Goal: Task Accomplishment & Management: Use online tool/utility

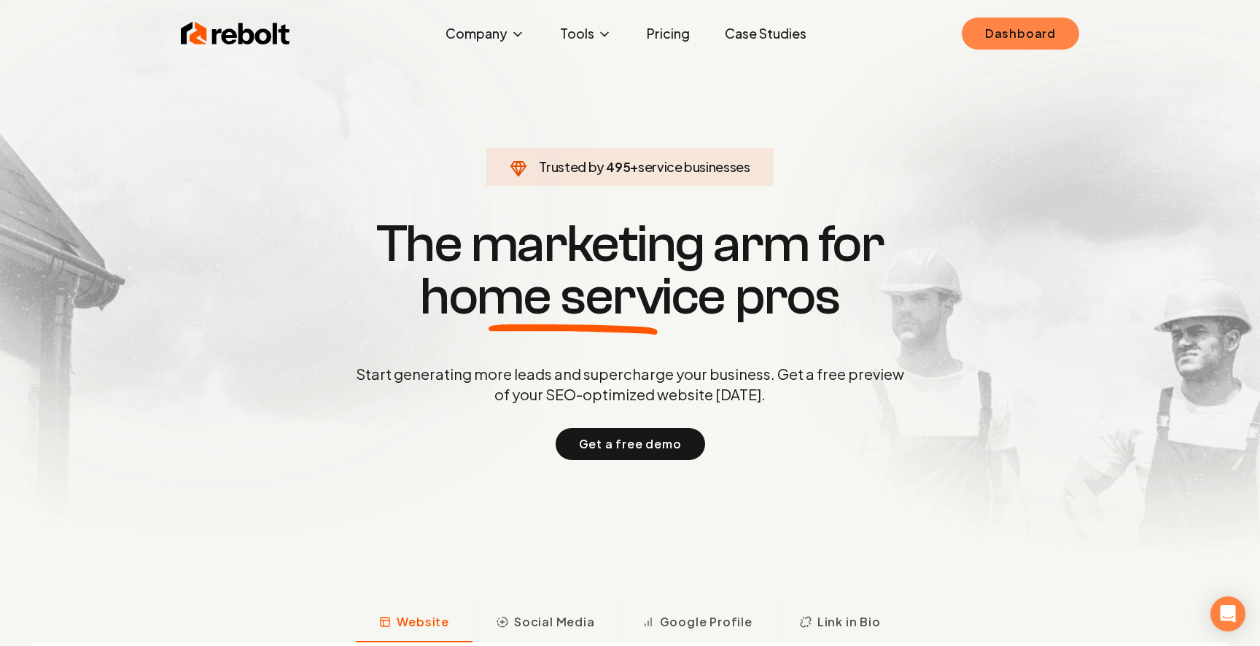
click at [1005, 39] on link "Dashboard" at bounding box center [1019, 33] width 117 height 32
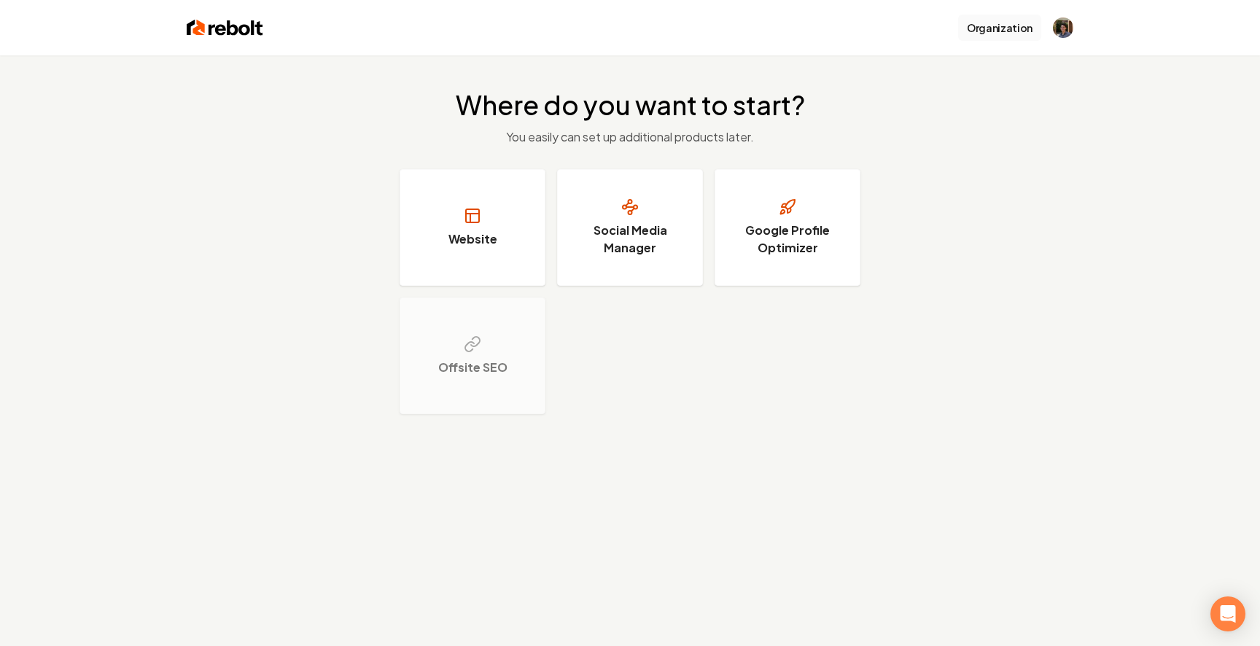
click at [1002, 31] on button "Organization" at bounding box center [999, 28] width 83 height 26
click at [1004, 28] on button "Organization" at bounding box center [999, 28] width 83 height 26
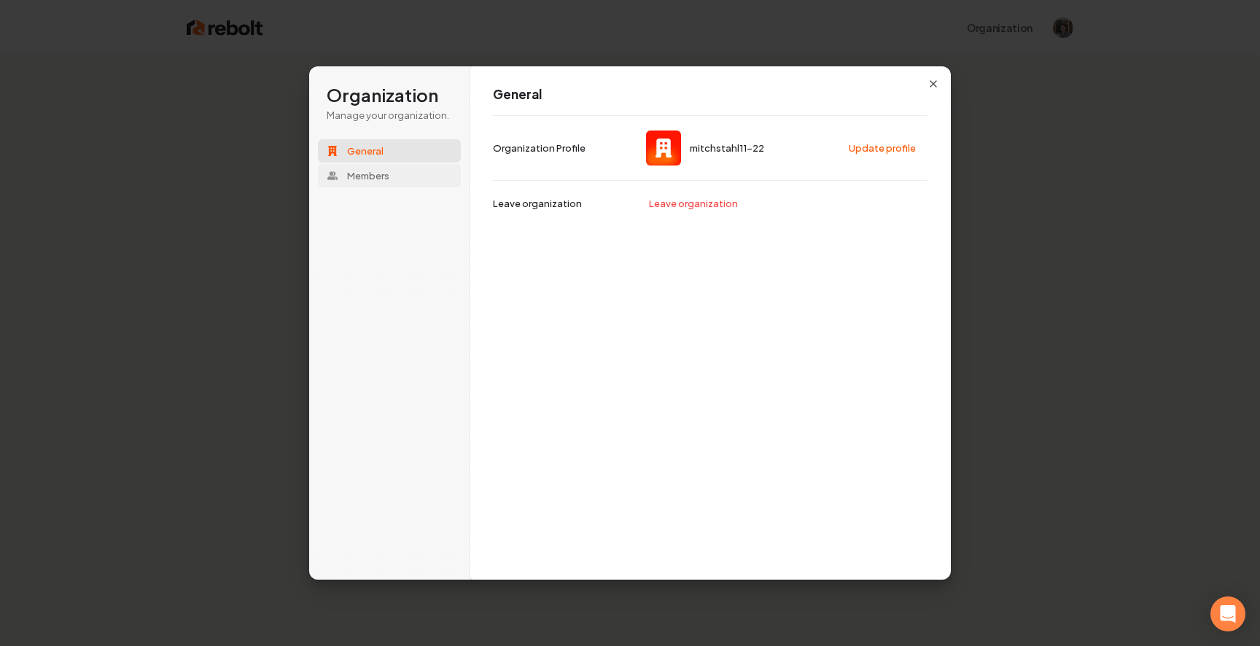
click at [400, 173] on button "Members" at bounding box center [389, 175] width 143 height 23
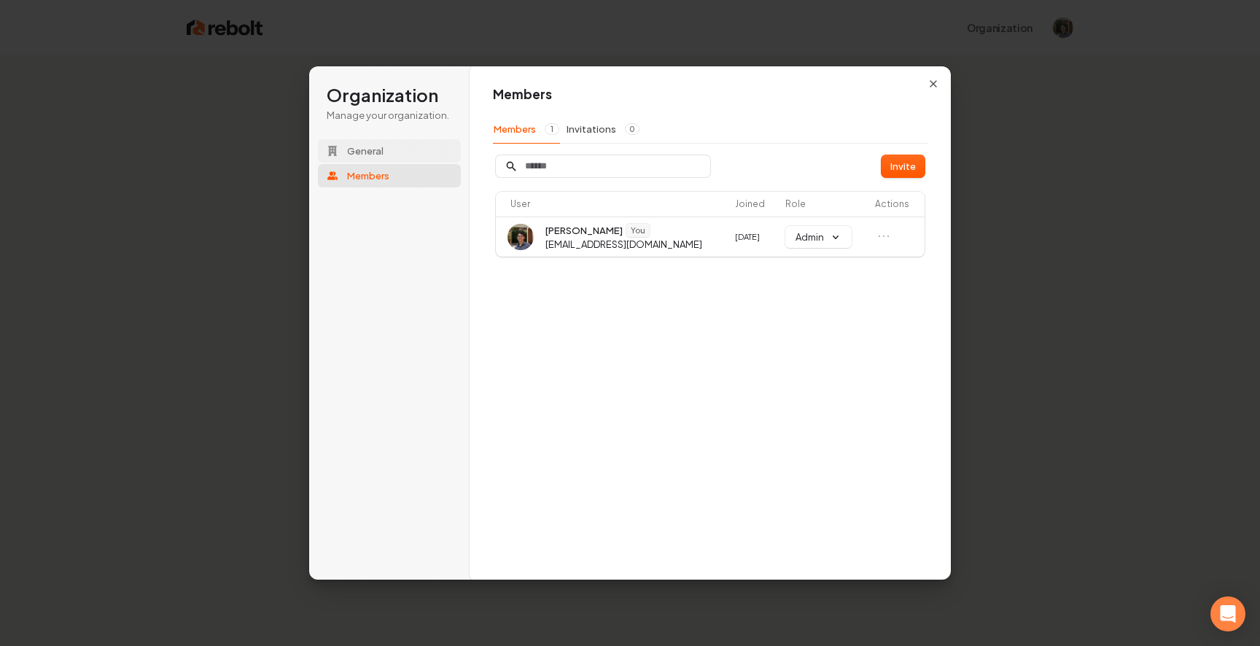
click at [405, 159] on button "General" at bounding box center [389, 150] width 143 height 23
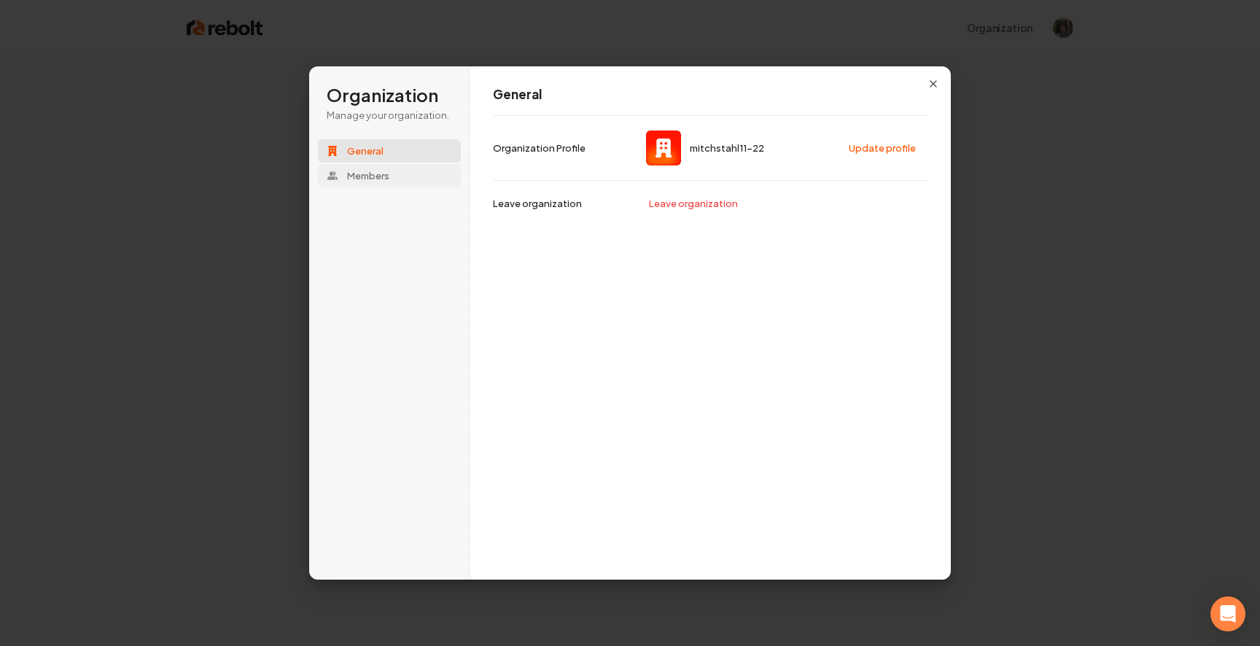
click at [397, 177] on button "Members" at bounding box center [389, 175] width 143 height 23
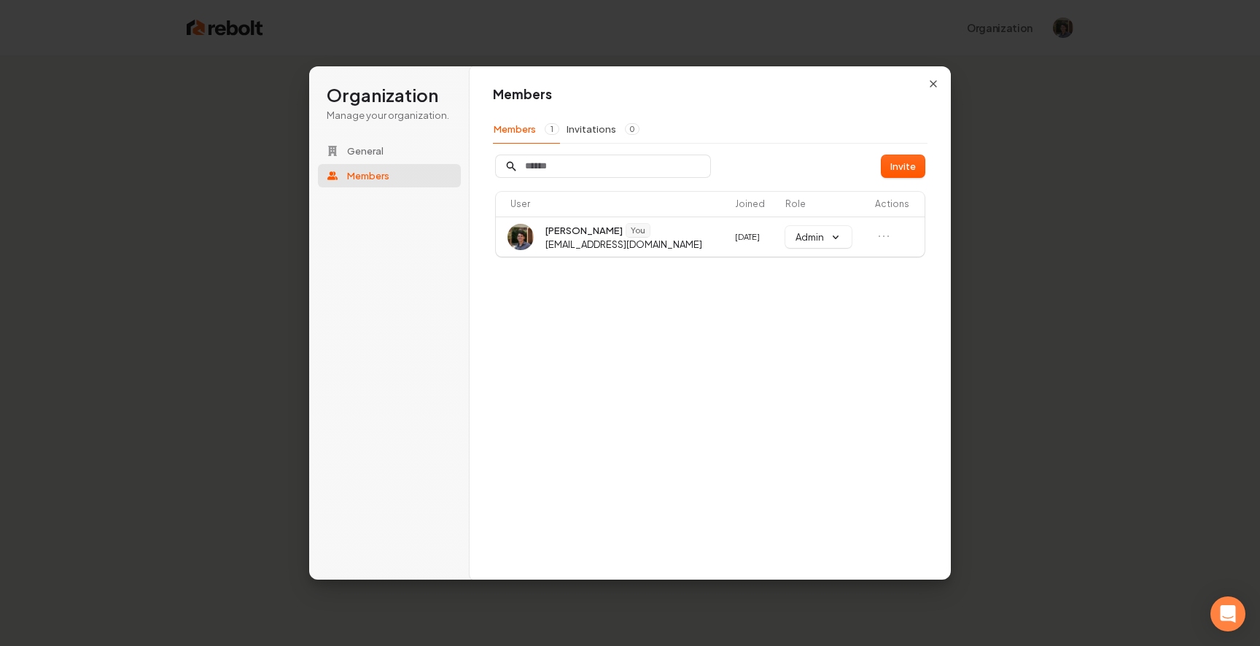
click at [397, 166] on button "Members" at bounding box center [389, 175] width 143 height 23
click at [399, 148] on button "General" at bounding box center [389, 150] width 143 height 23
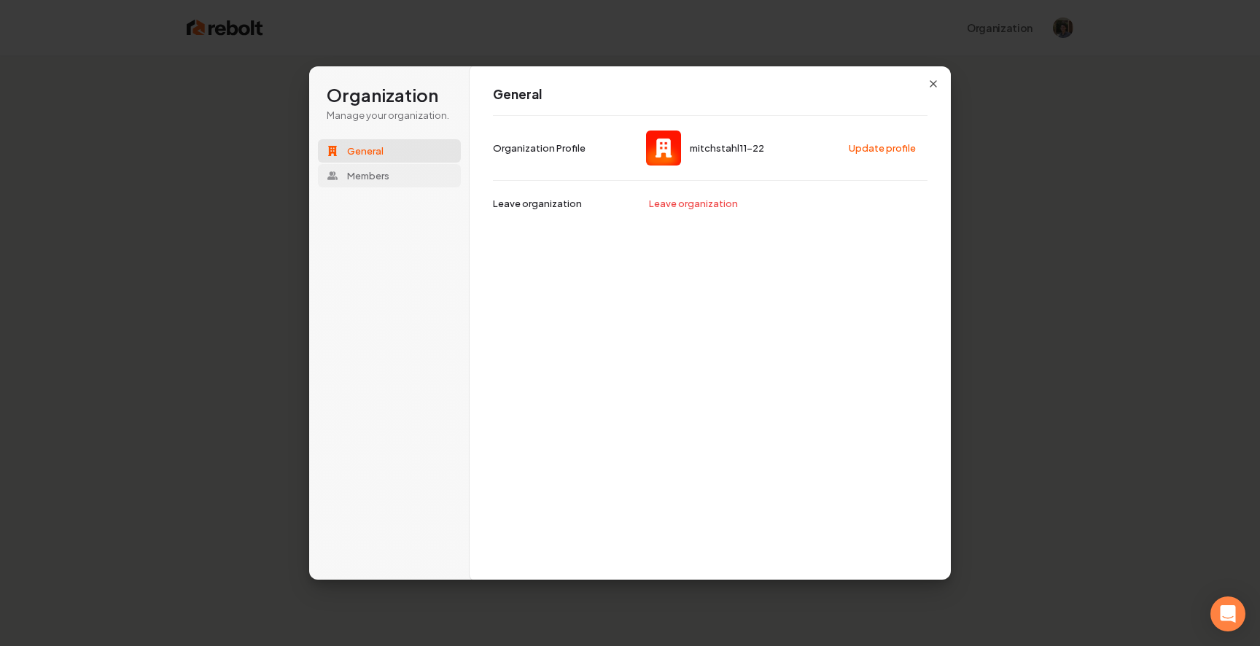
click at [397, 166] on button "Members" at bounding box center [389, 175] width 143 height 23
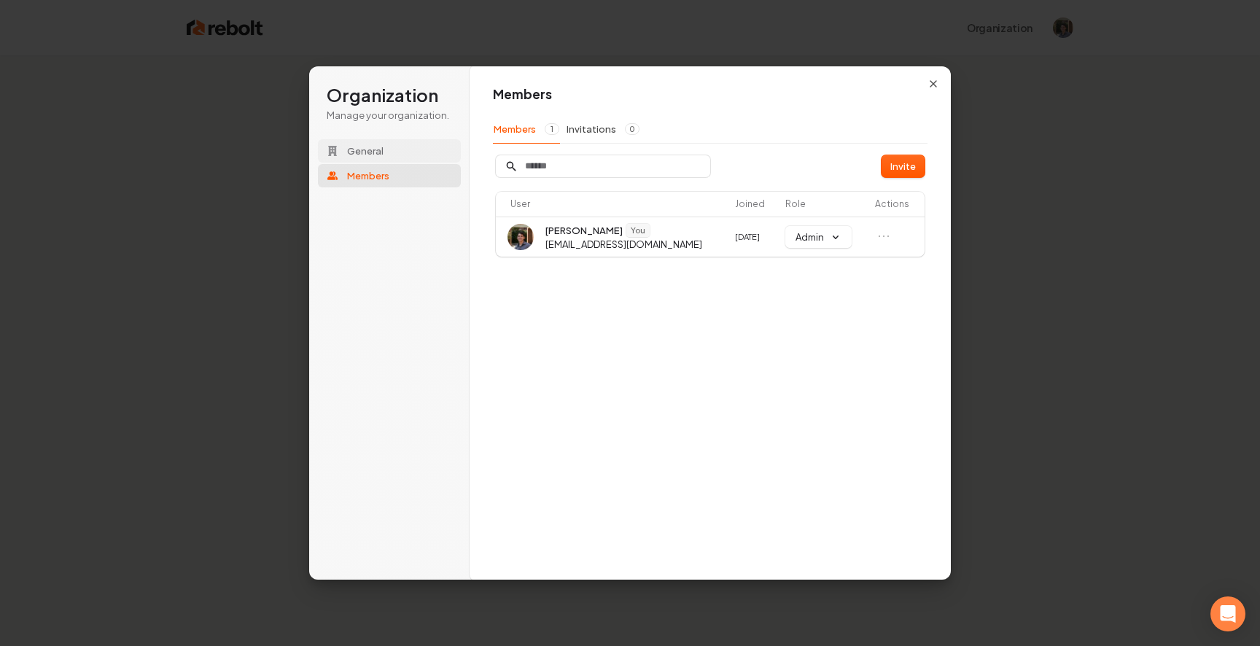
click at [399, 153] on button "General" at bounding box center [389, 150] width 143 height 23
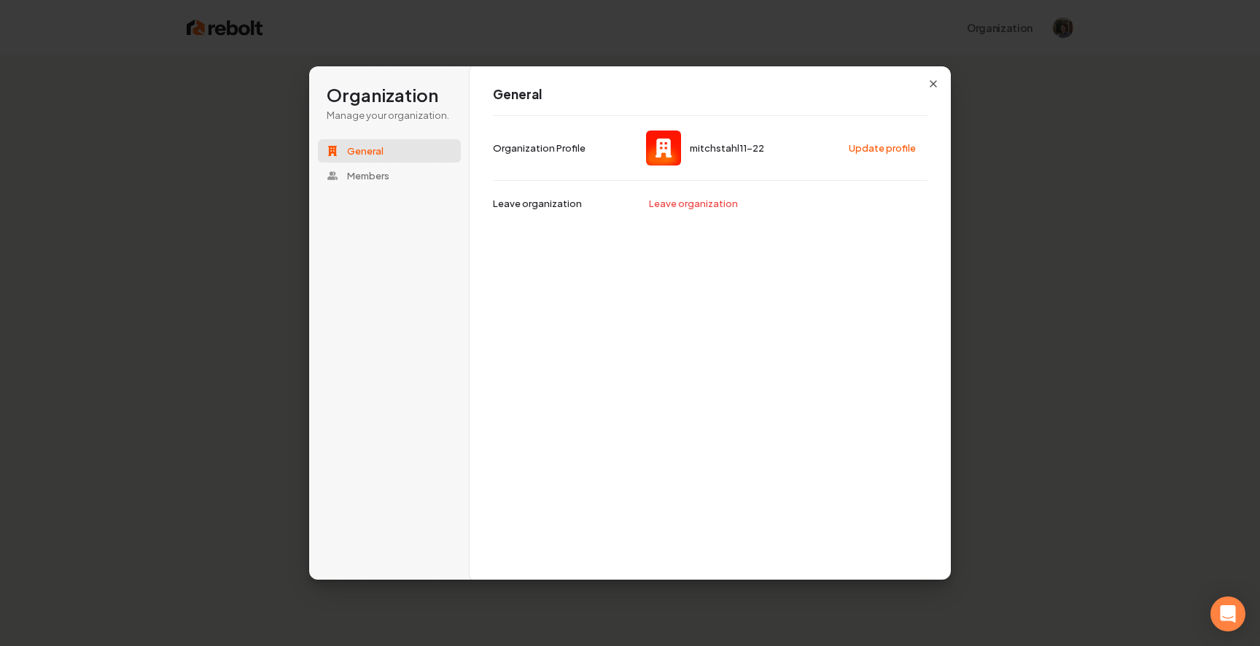
click at [395, 153] on button "General" at bounding box center [389, 150] width 143 height 23
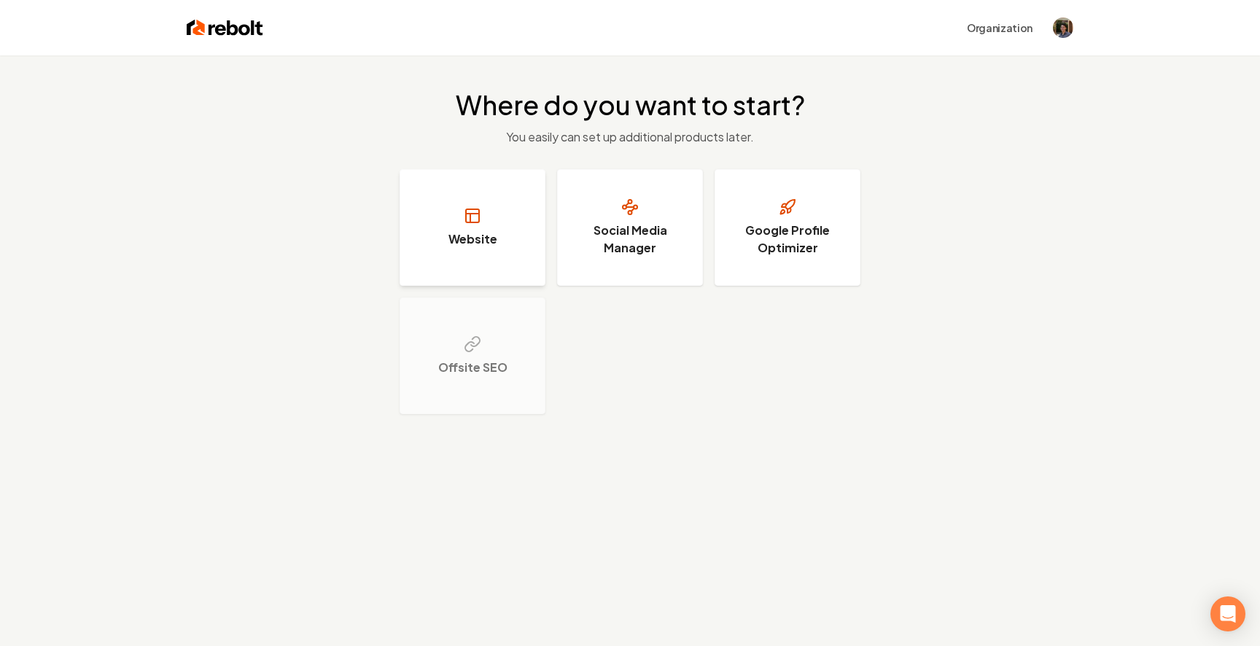
click at [464, 252] on button "Website" at bounding box center [472, 227] width 146 height 117
click at [627, 230] on h3 "Social Media Manager" at bounding box center [629, 239] width 109 height 35
click at [630, 207] on icon at bounding box center [629, 207] width 7 height 0
click at [622, 196] on button "Social Media Manager" at bounding box center [630, 227] width 146 height 117
click at [604, 197] on button "Social Media Manager" at bounding box center [630, 227] width 146 height 117
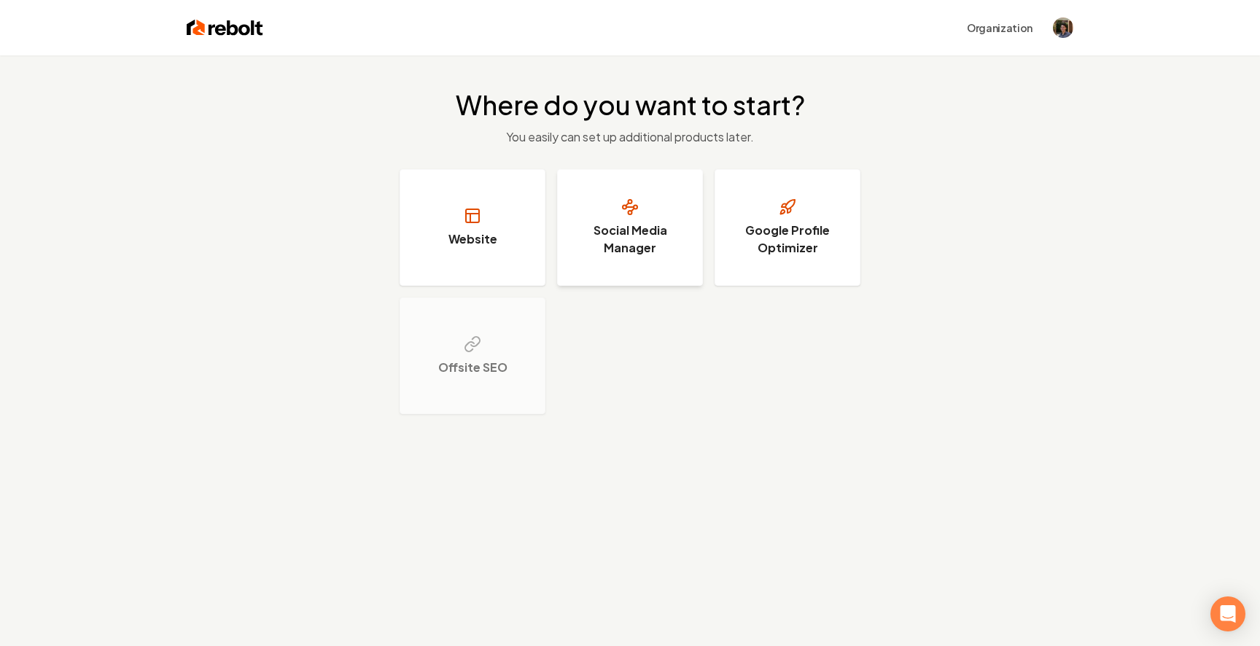
click at [606, 204] on button "Social Media Manager" at bounding box center [630, 227] width 146 height 117
click at [622, 197] on button "Social Media Manager" at bounding box center [630, 227] width 146 height 117
